Goal: Information Seeking & Learning: Learn about a topic

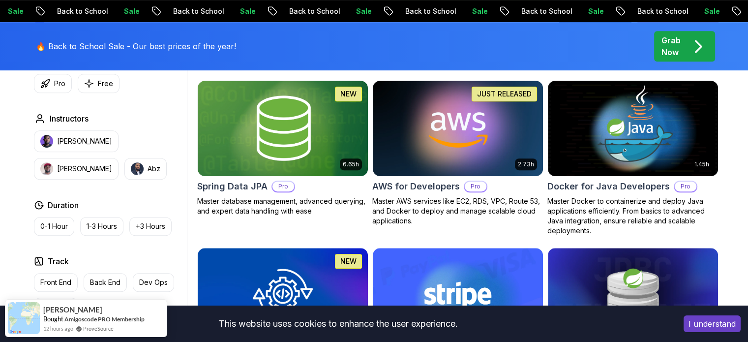
scroll to position [441, 0]
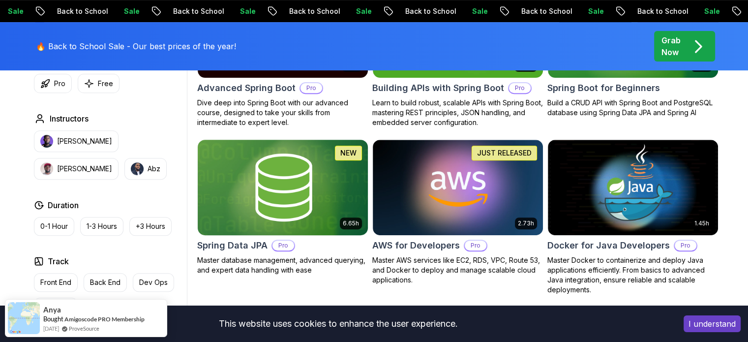
scroll to position [400, 0]
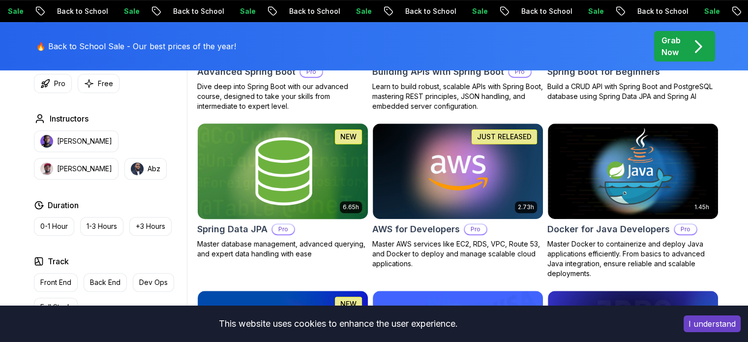
click at [323, 198] on img at bounding box center [282, 171] width 179 height 100
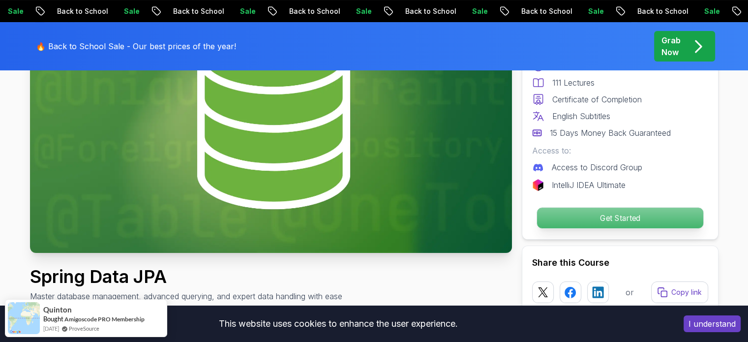
click at [573, 212] on p "Get Started" at bounding box center [620, 218] width 166 height 21
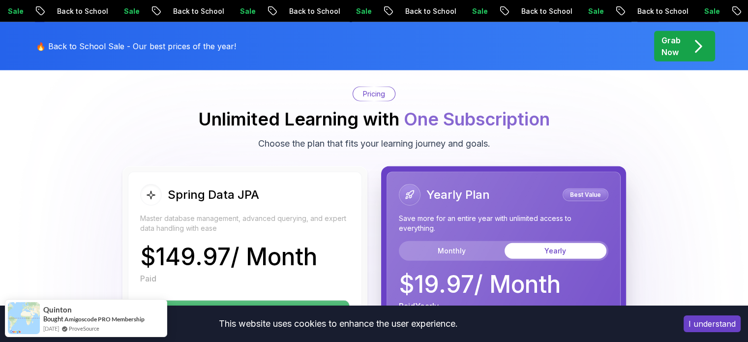
scroll to position [2409, 0]
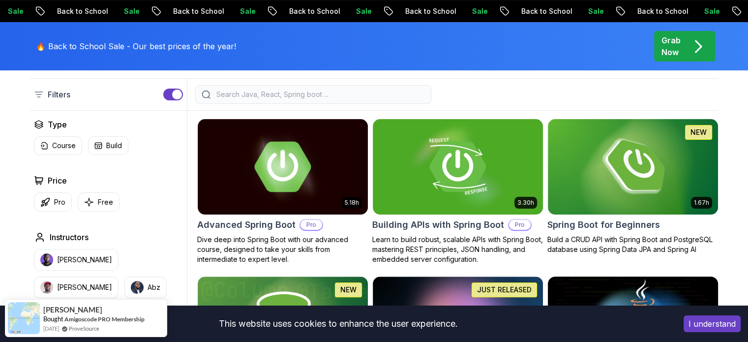
scroll to position [252, 0]
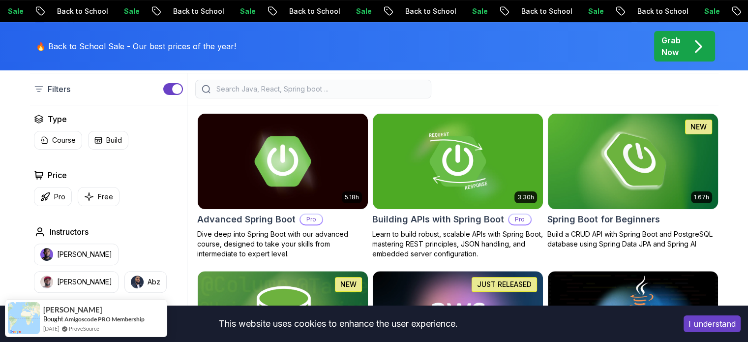
click at [621, 179] on img at bounding box center [632, 161] width 179 height 100
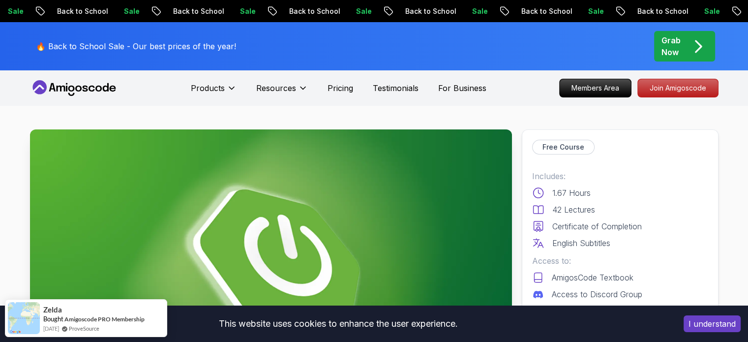
scroll to position [49, 0]
